Goal: Transaction & Acquisition: Purchase product/service

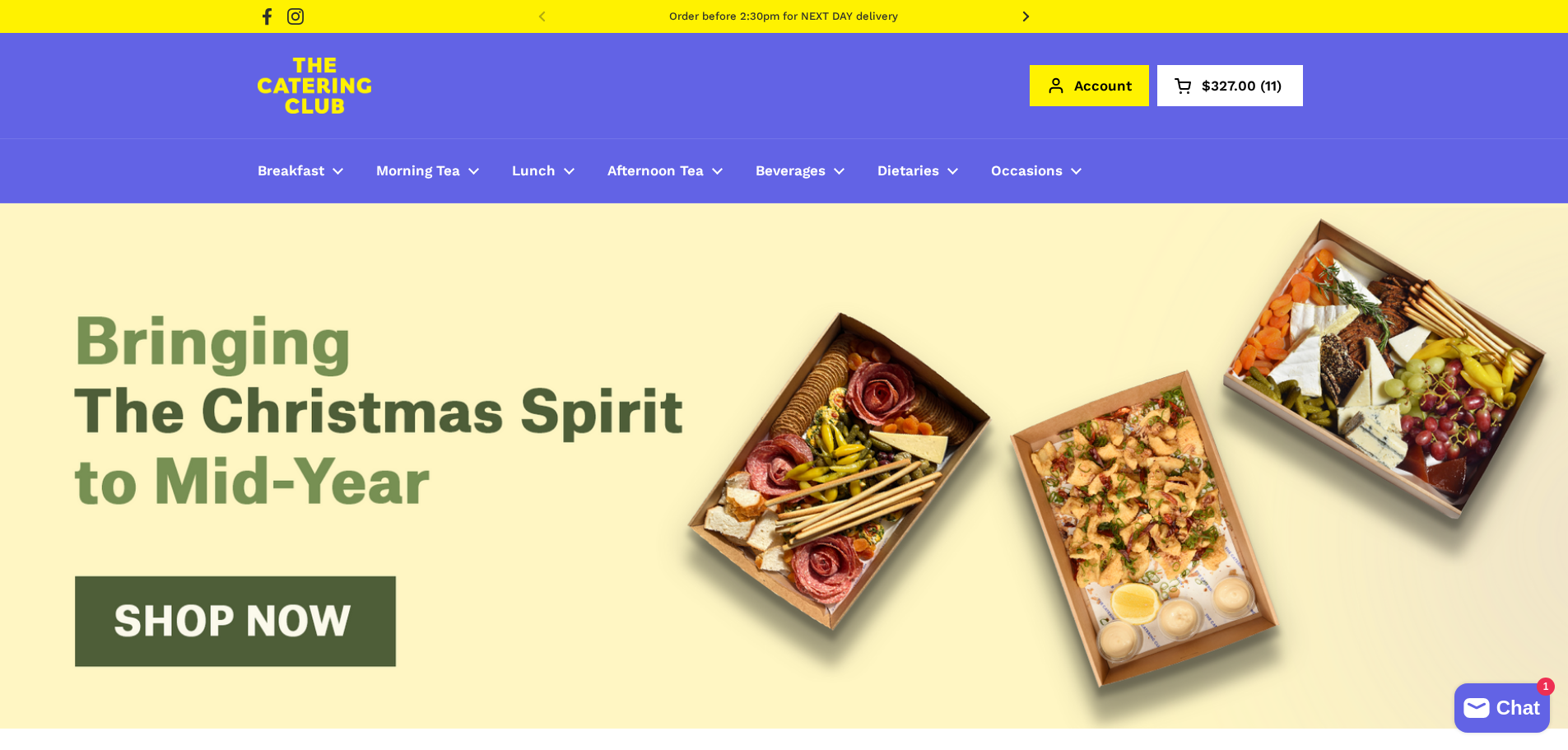
click at [1104, 79] on link "Account" at bounding box center [1089, 85] width 119 height 41
click at [1107, 96] on link "Account" at bounding box center [1089, 85] width 119 height 41
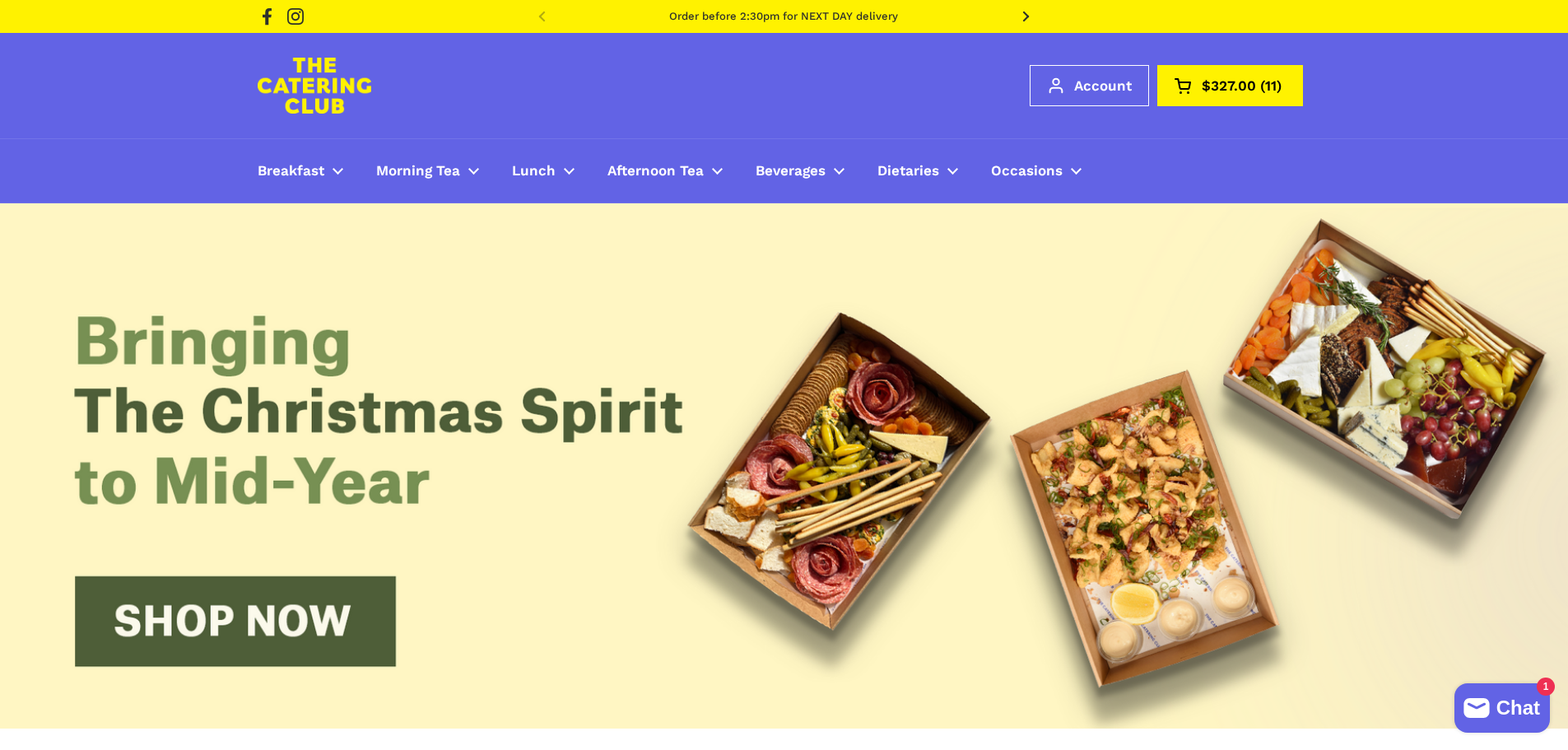
click at [1223, 82] on span "$327.00" at bounding box center [1228, 86] width 54 height 14
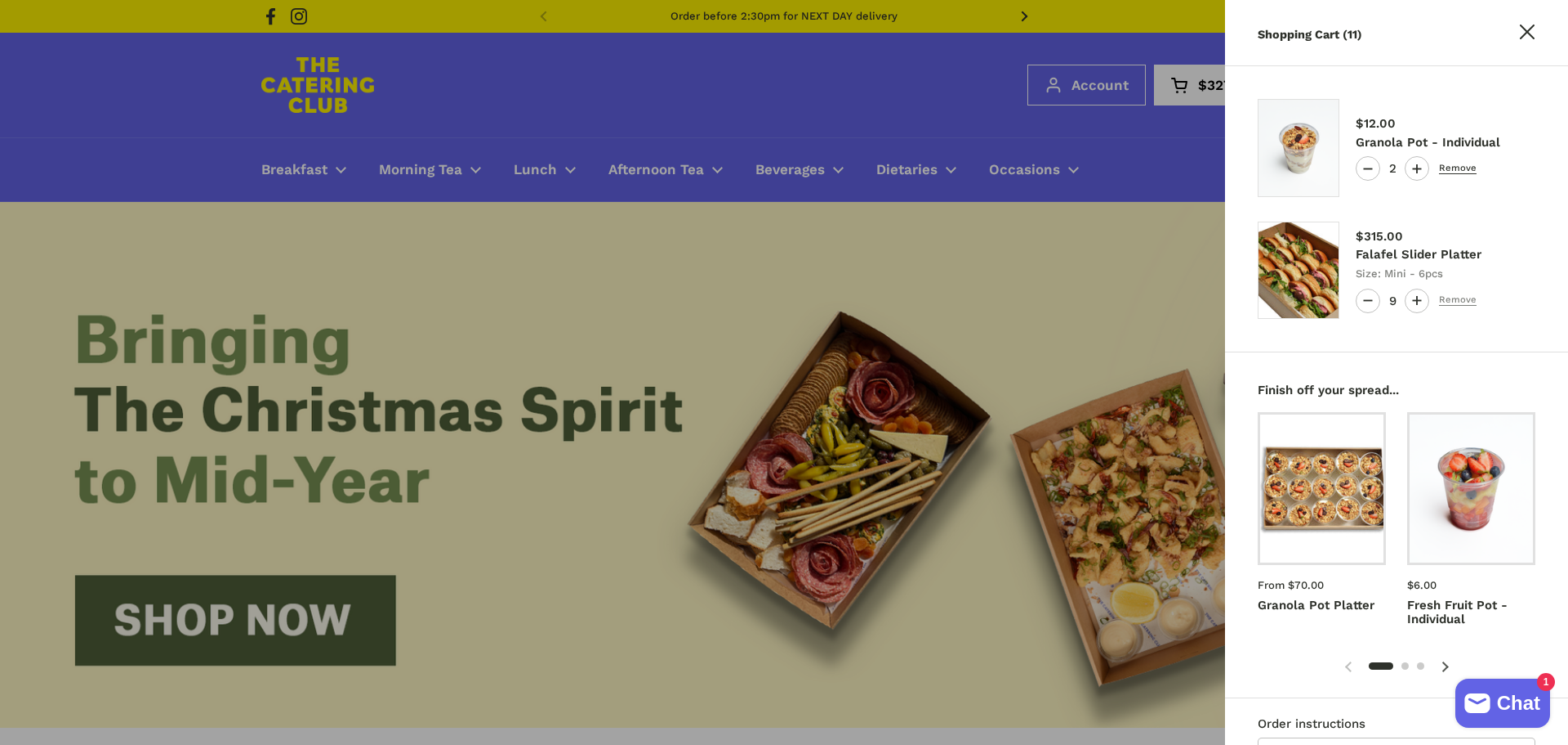
click at [1463, 166] on link "Remove" at bounding box center [1458, 168] width 38 height 10
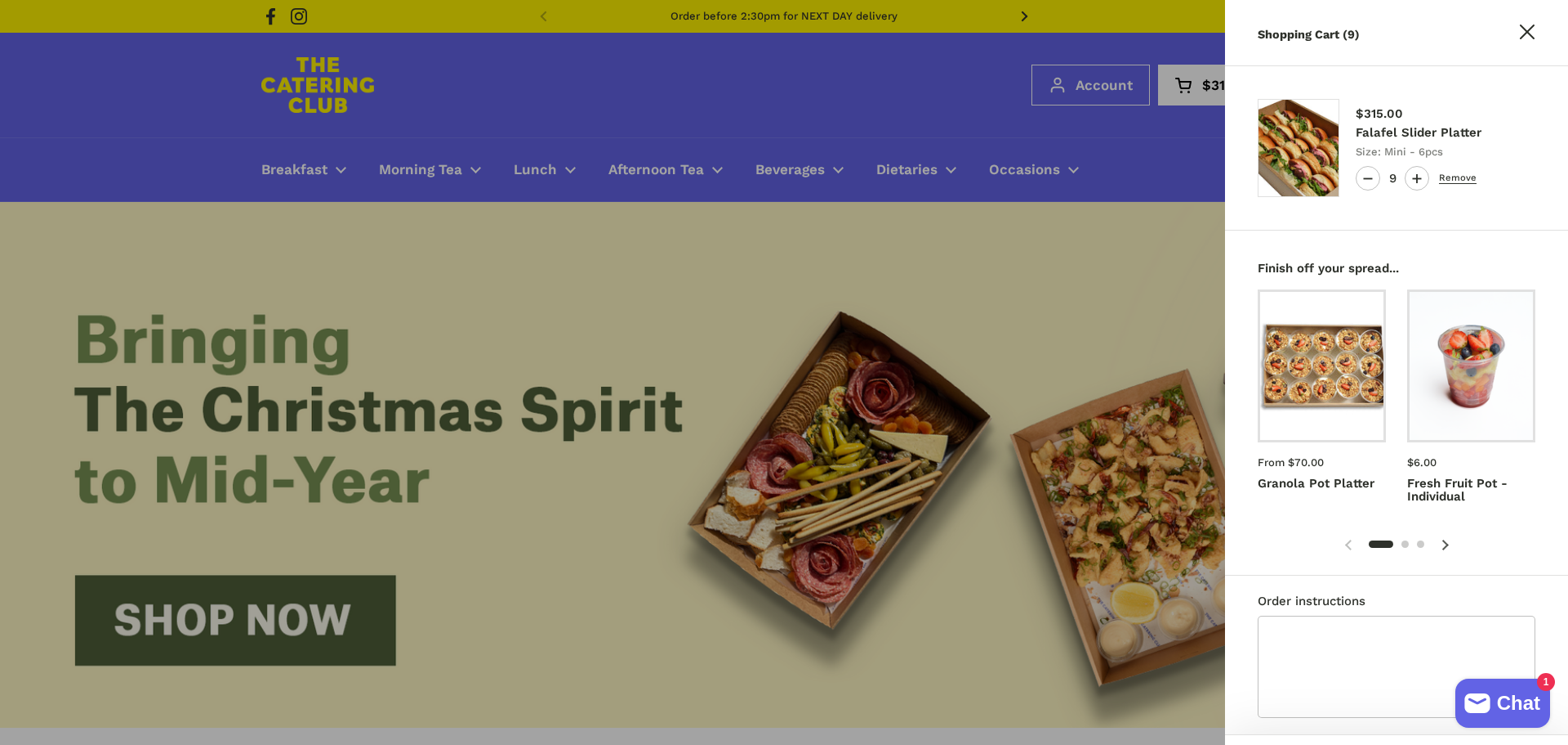
click at [1467, 179] on link "Remove" at bounding box center [1458, 178] width 38 height 10
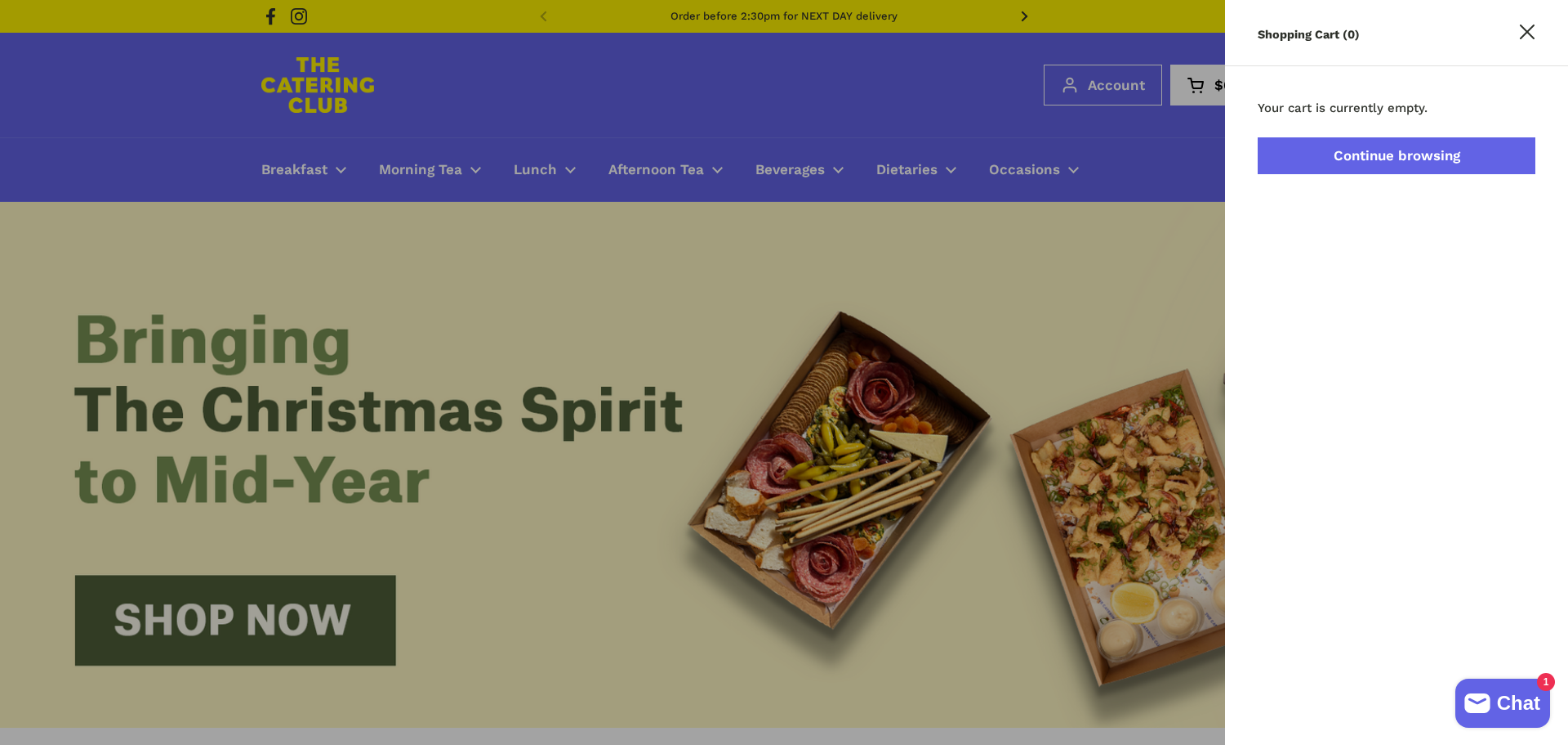
click at [1407, 146] on link "Continue browsing" at bounding box center [1397, 155] width 278 height 37
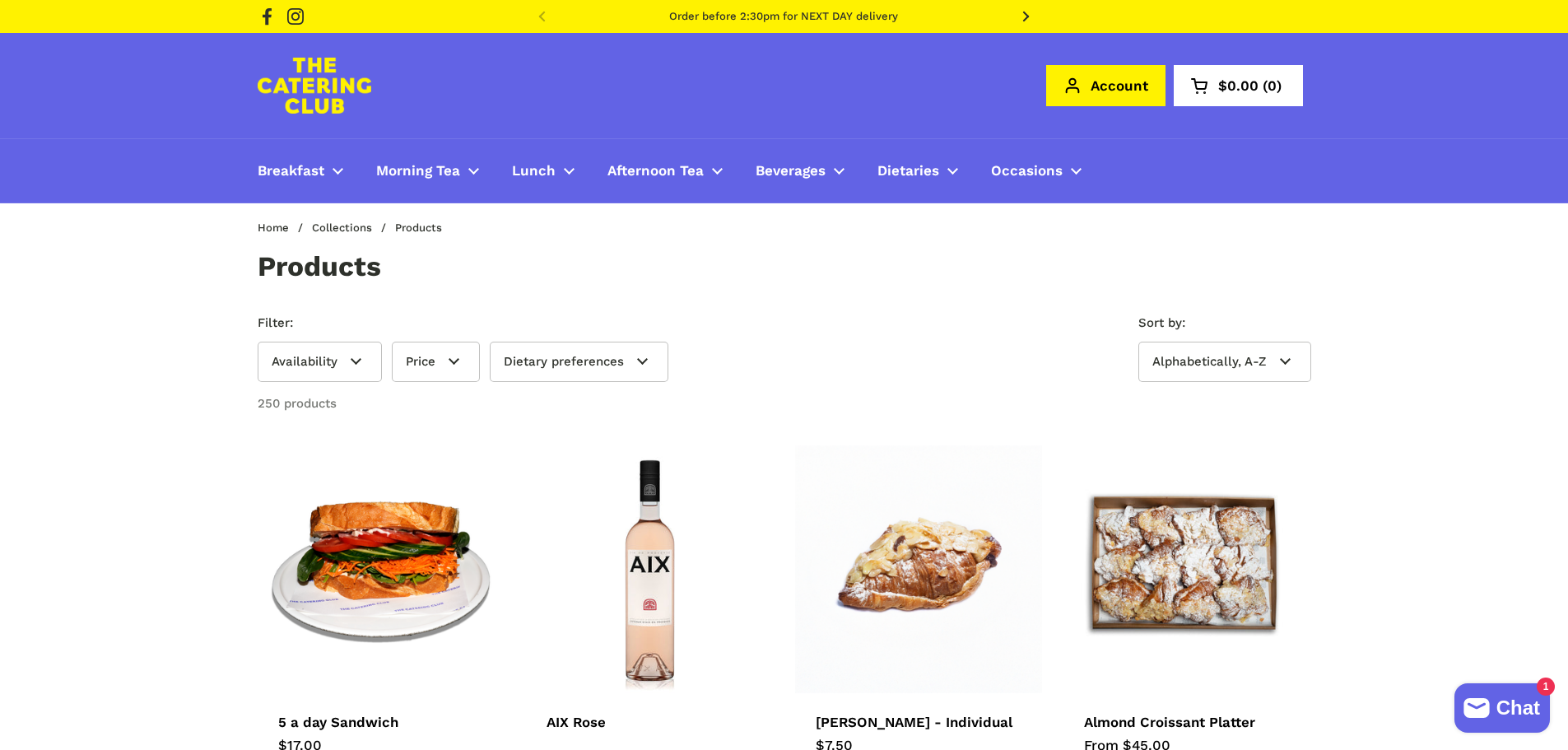
click at [1126, 93] on link "Account" at bounding box center [1106, 85] width 119 height 41
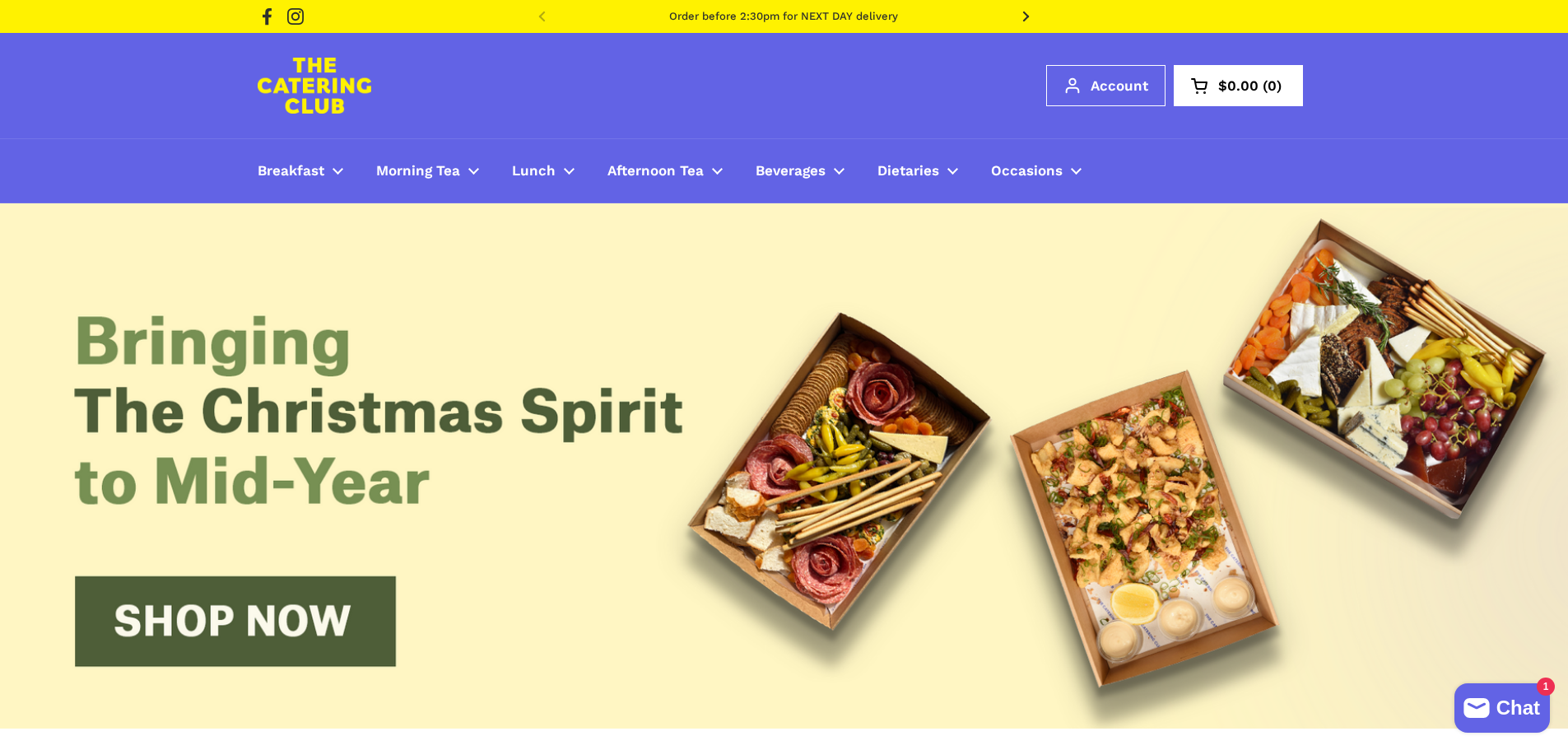
click at [1115, 118] on div "Account Open cart $0.00 0 Open menu Open cart 0" at bounding box center [784, 85] width 1119 height 105
click at [1124, 93] on link "Account" at bounding box center [1106, 85] width 119 height 41
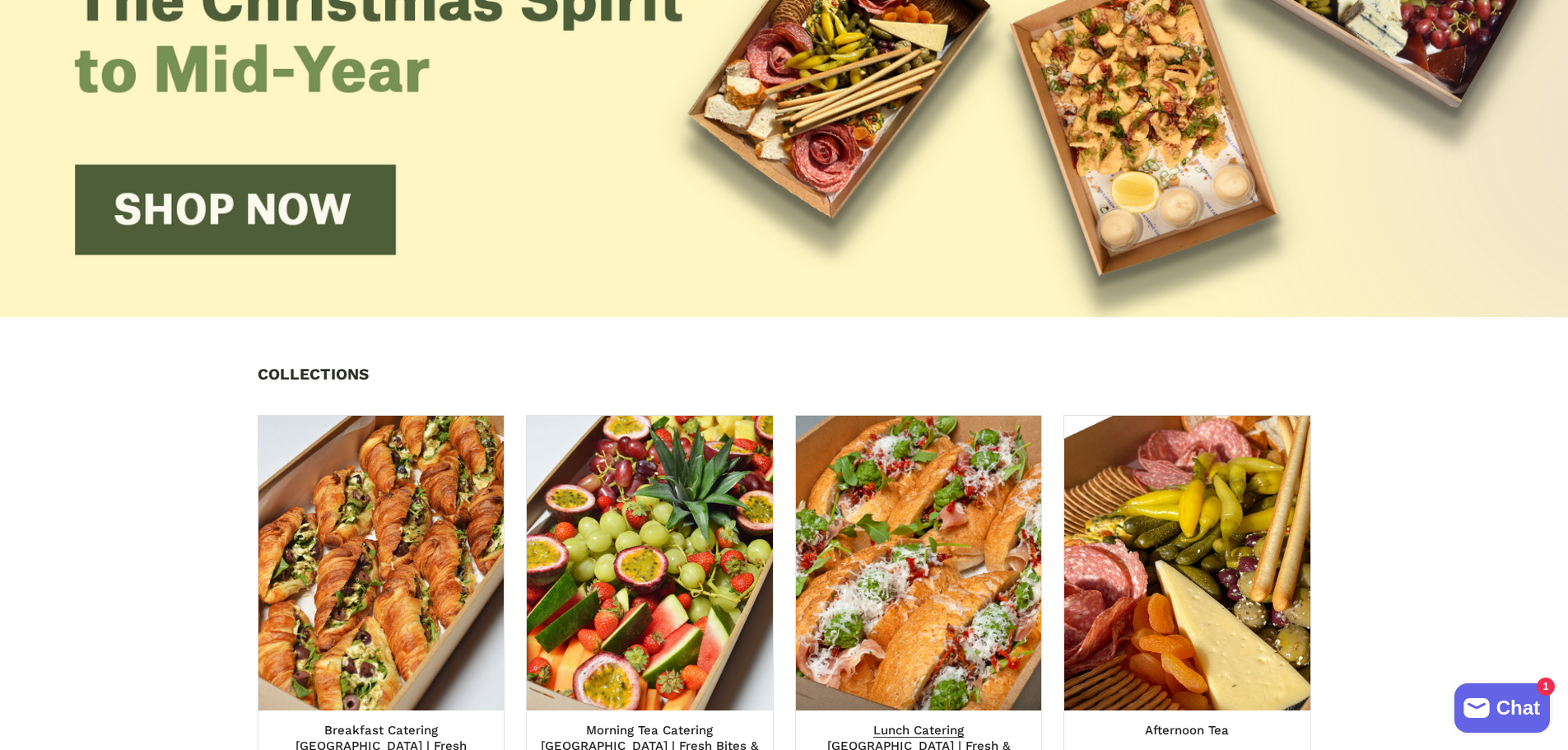
click at [964, 526] on img at bounding box center [918, 563] width 270 height 324
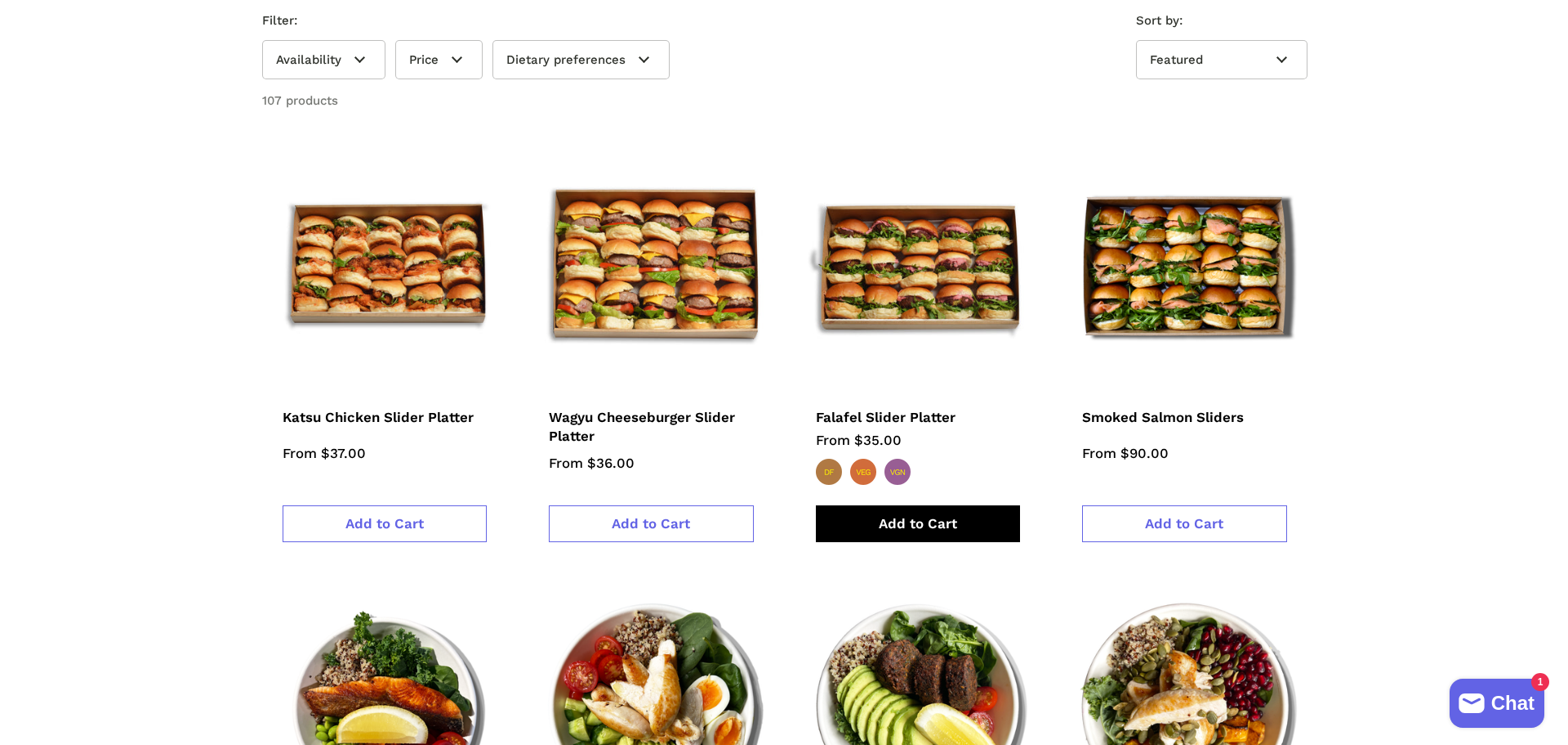
scroll to position [572, 0]
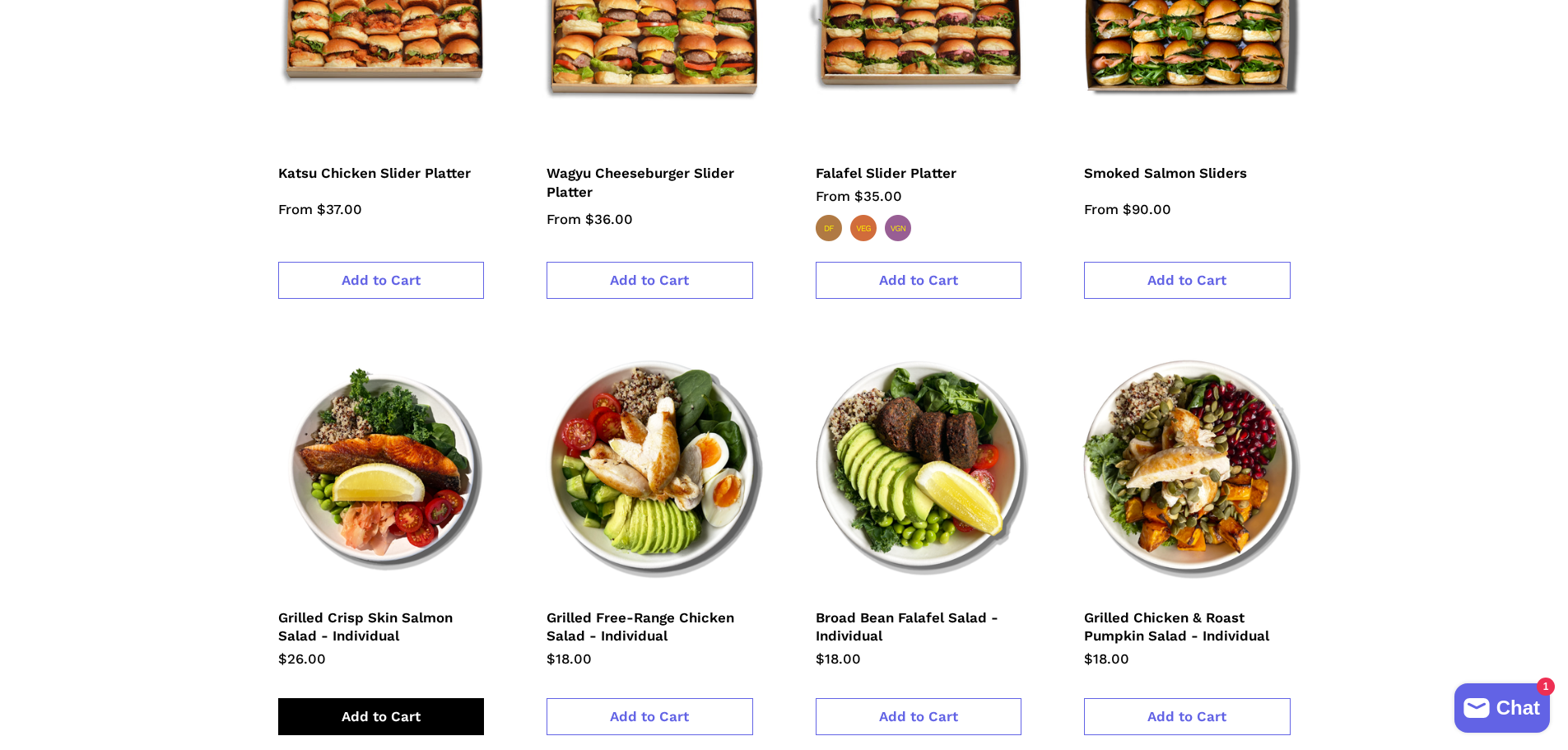
click at [383, 707] on span "Add to Cart" at bounding box center [381, 715] width 79 height 16
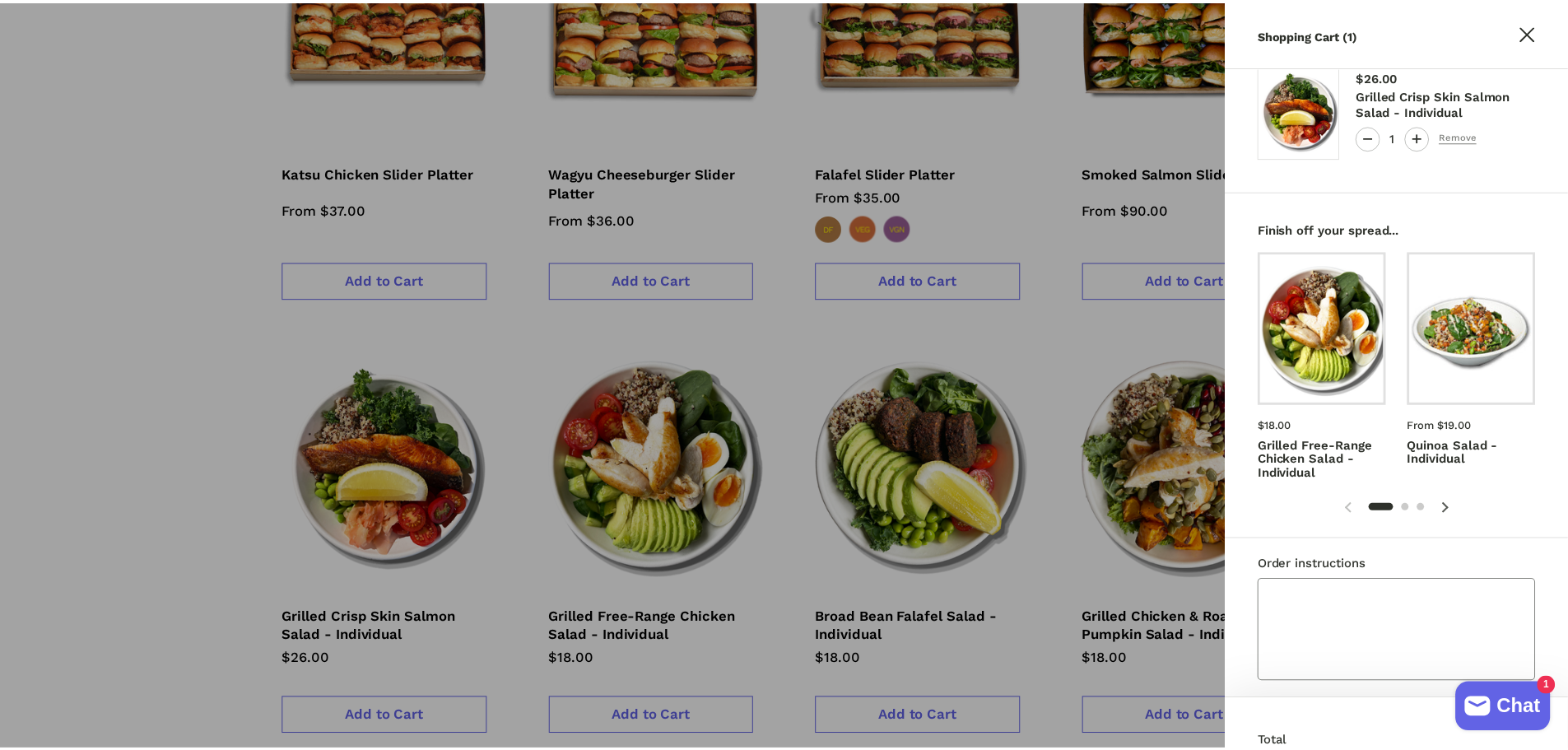
scroll to position [0, 0]
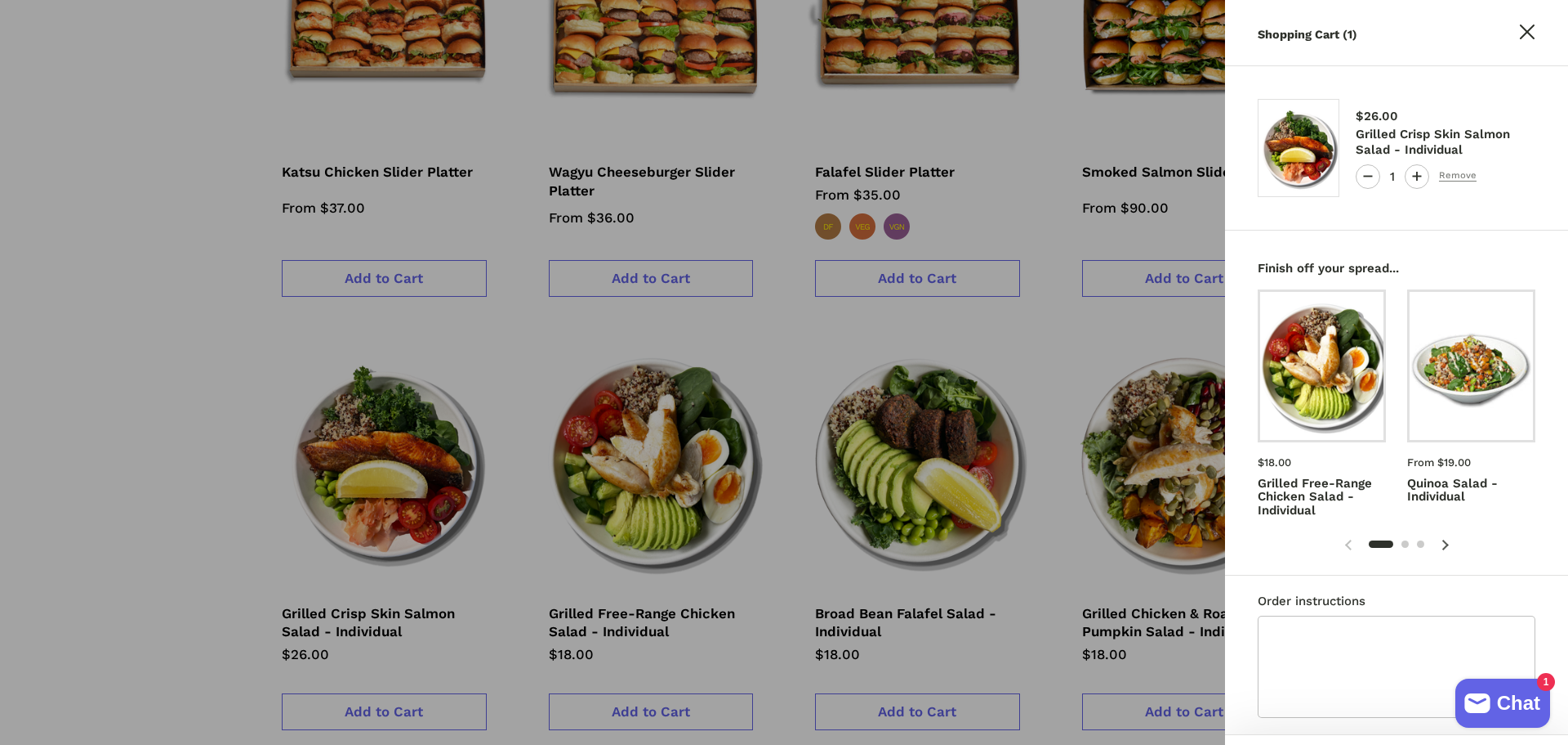
click at [1531, 30] on icon at bounding box center [1528, 32] width 15 height 15
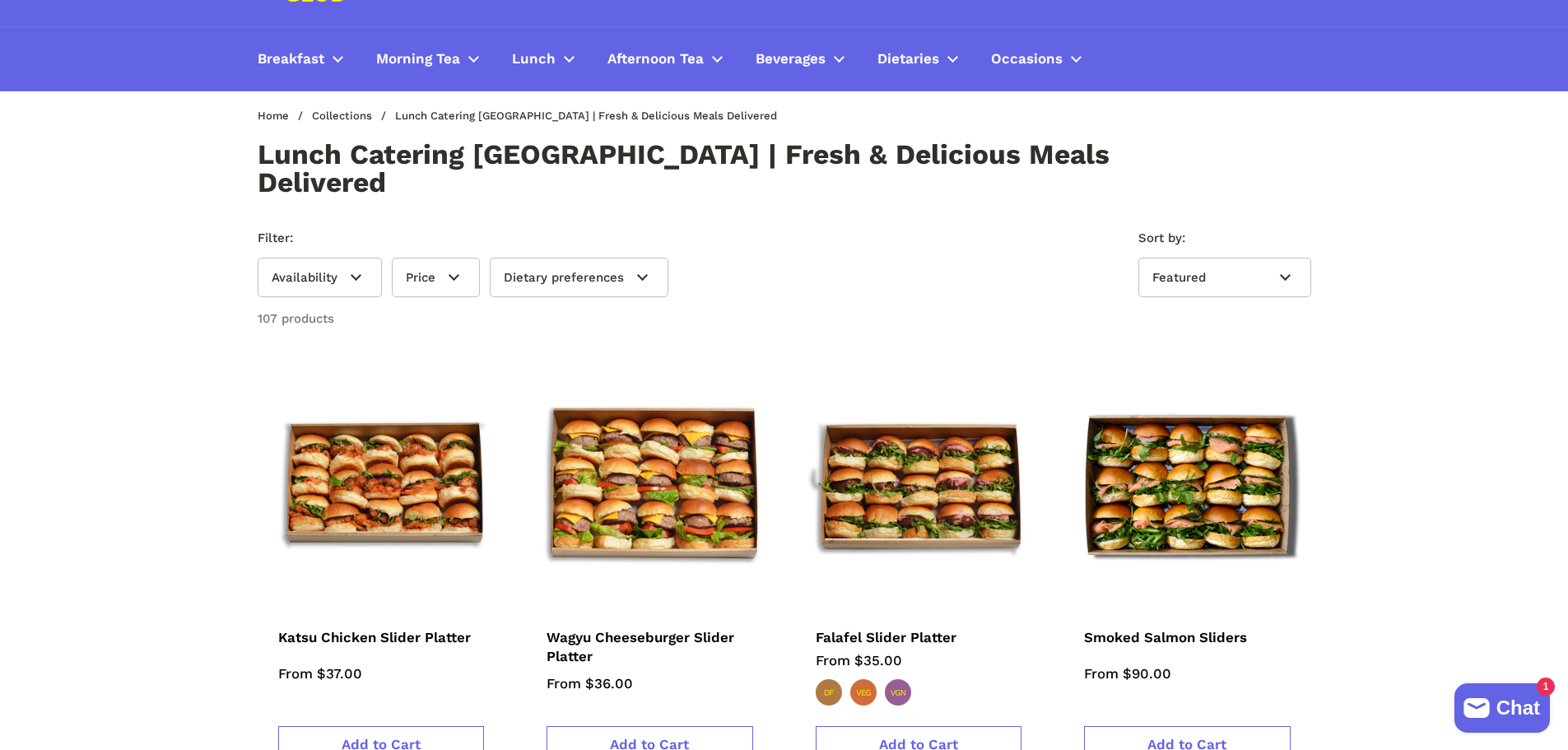
scroll to position [82, 0]
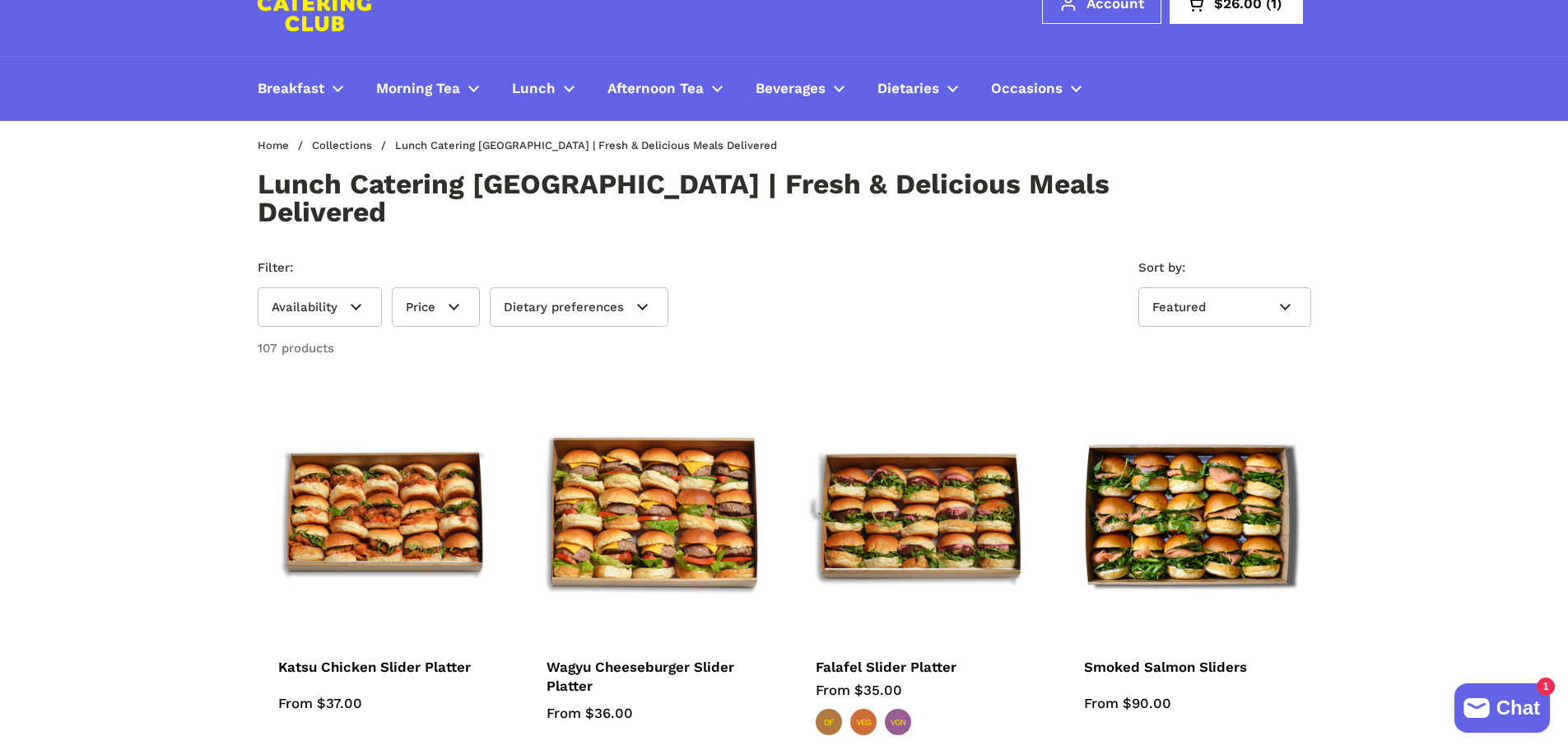
click at [300, 21] on img at bounding box center [314, 3] width 114 height 56
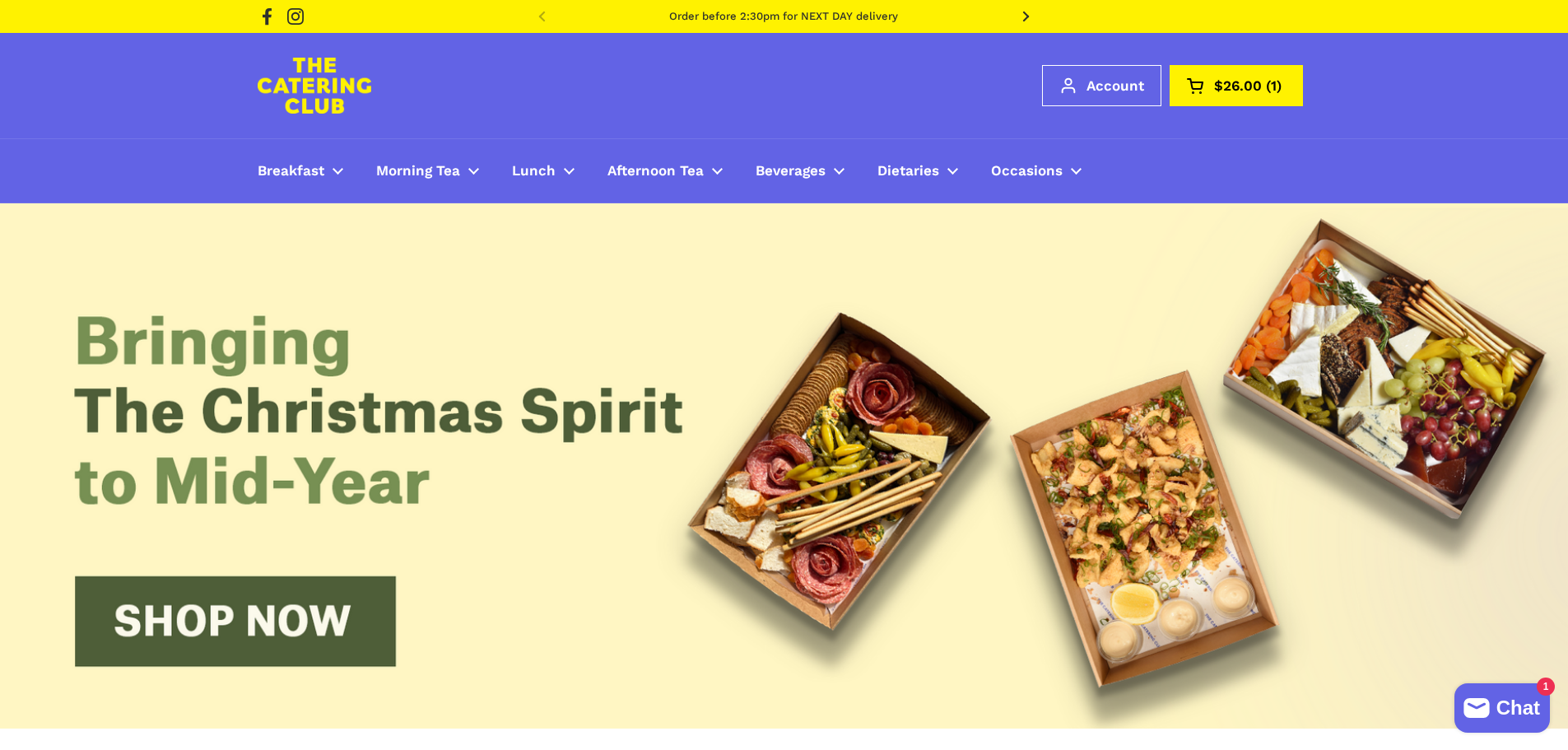
click at [1251, 90] on span "$26.00" at bounding box center [1238, 86] width 47 height 14
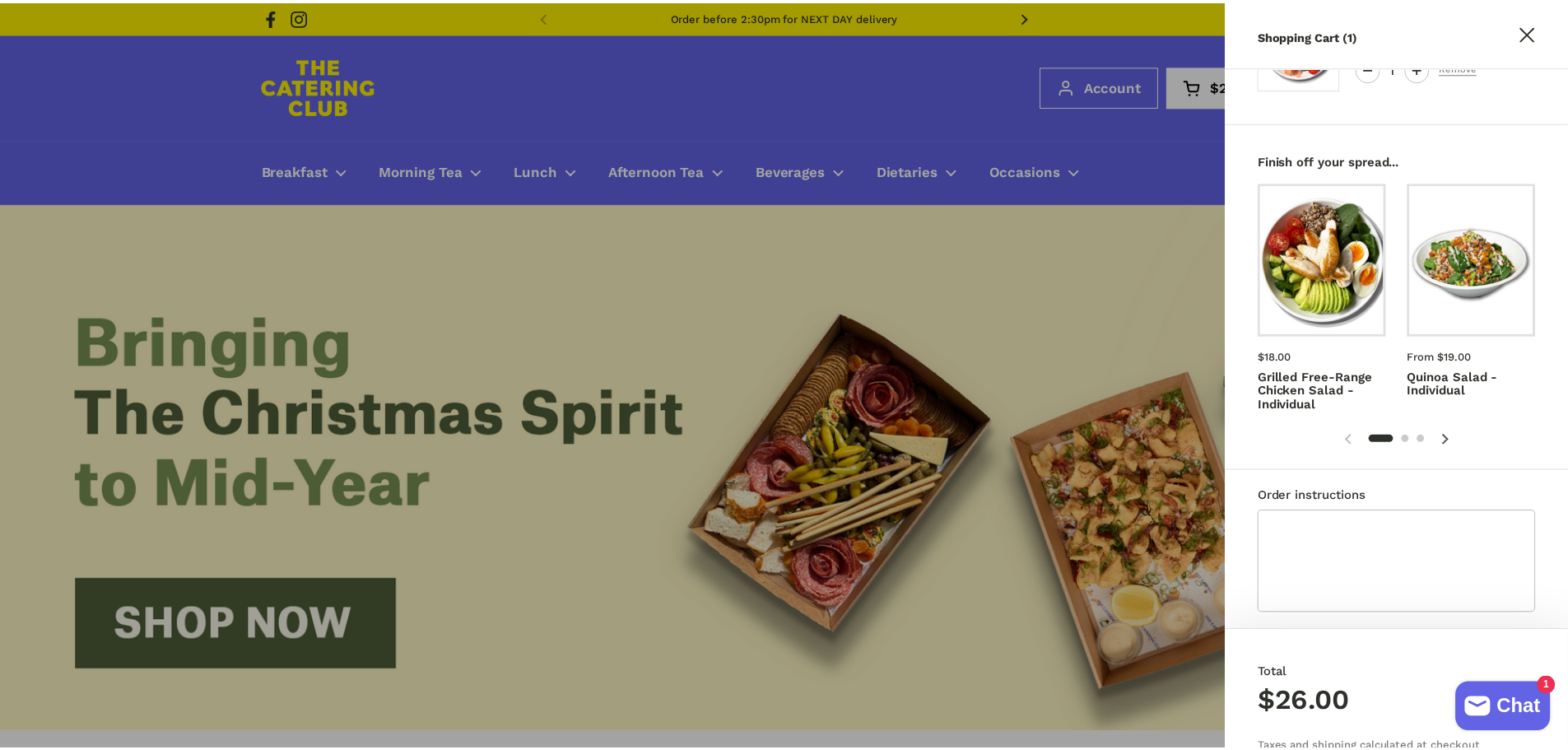
scroll to position [82, 0]
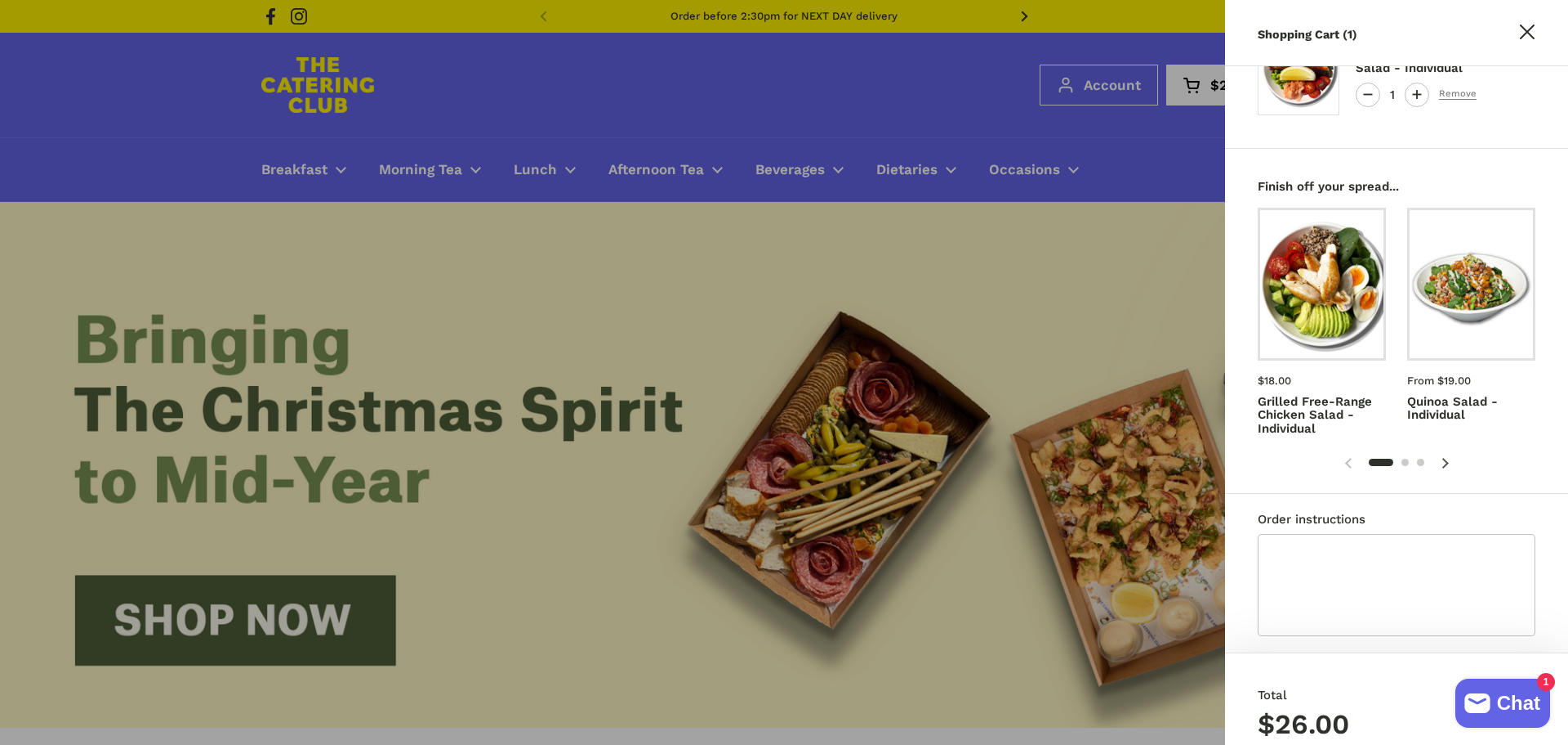
click at [1527, 42] on button "Close sidebar" at bounding box center [1527, 34] width 33 height 33
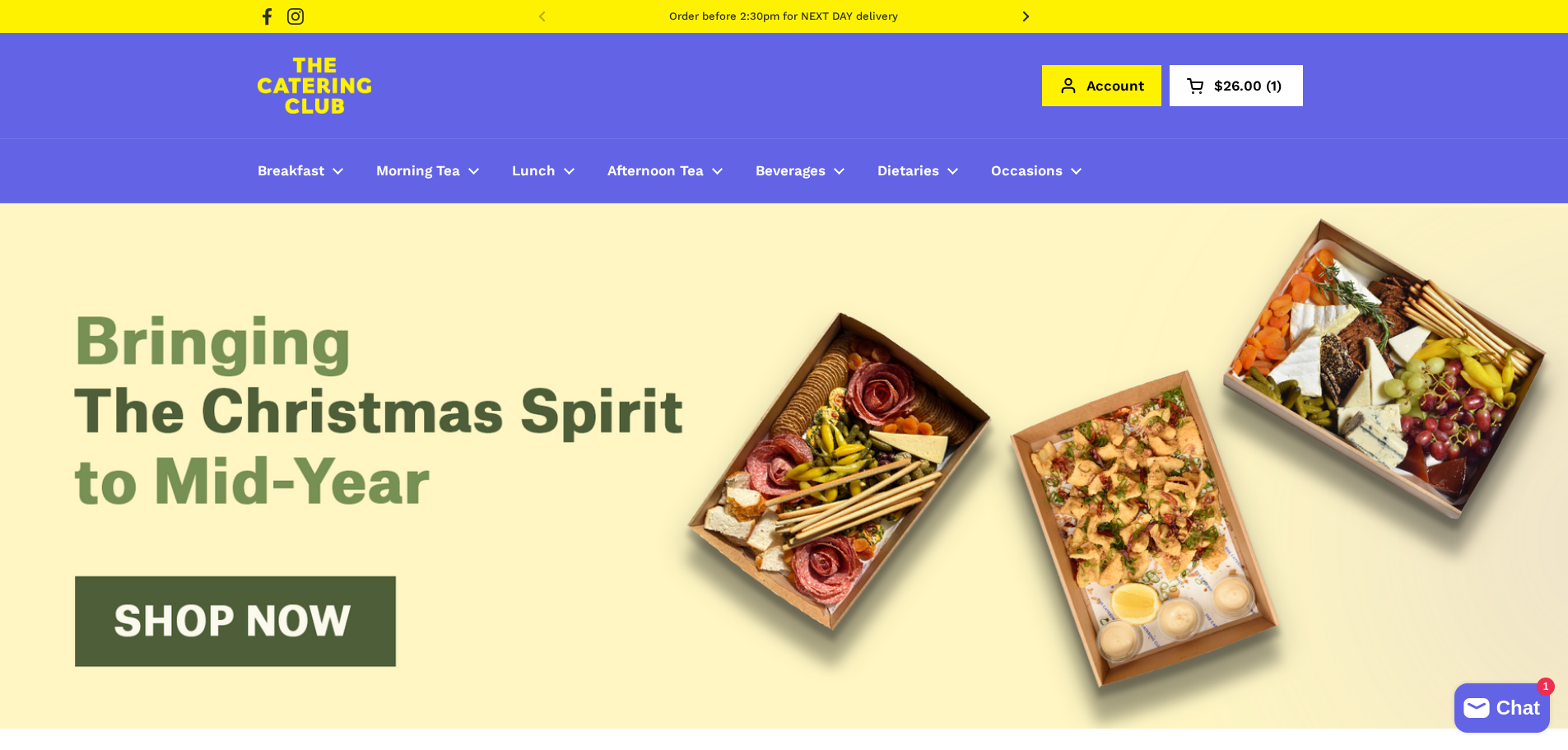
click at [1133, 92] on link "Account" at bounding box center [1101, 85] width 119 height 41
